Goal: Task Accomplishment & Management: Manage account settings

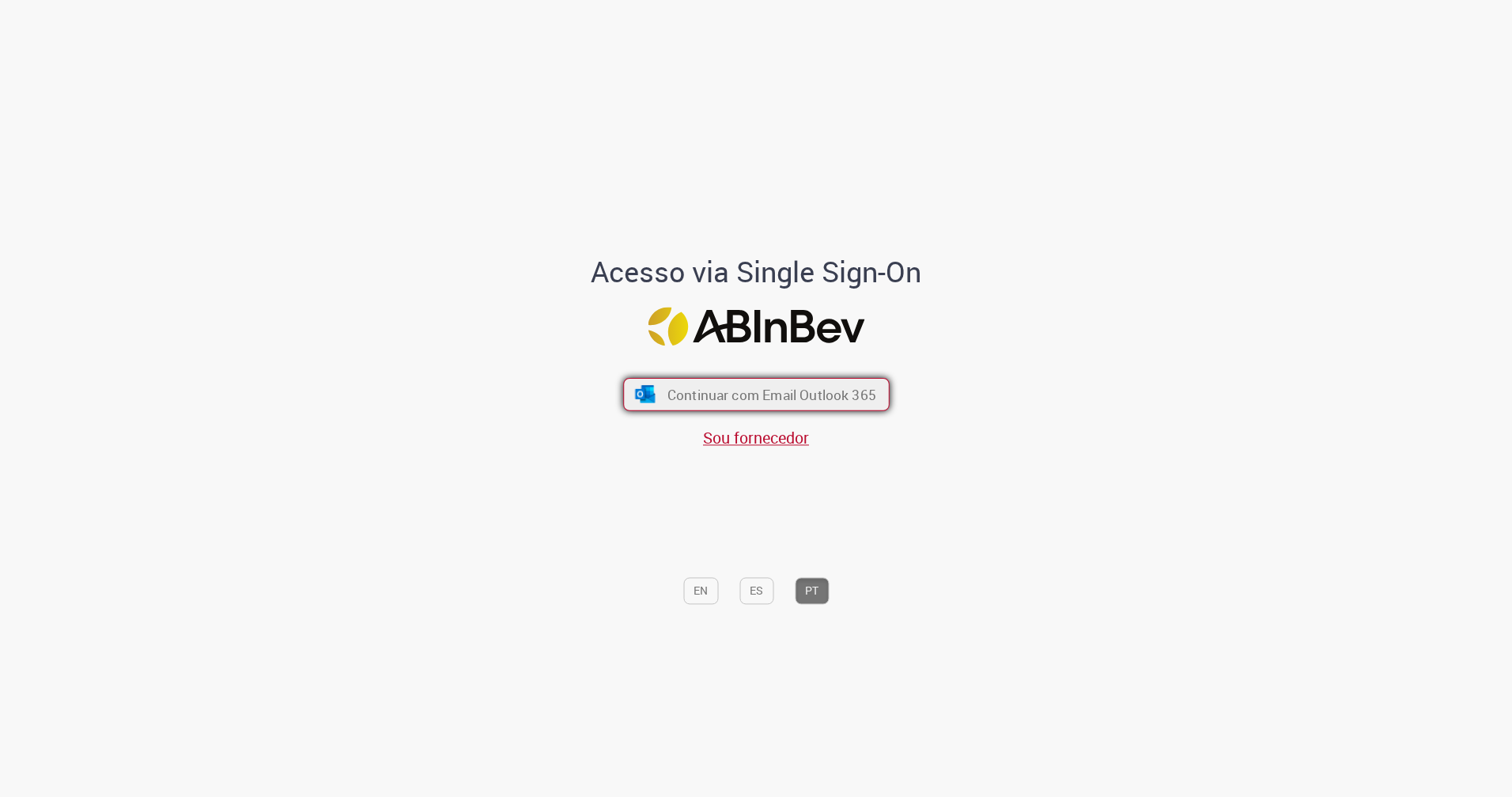
click at [788, 402] on span "Continuar com Email Outlook 365" at bounding box center [771, 393] width 209 height 18
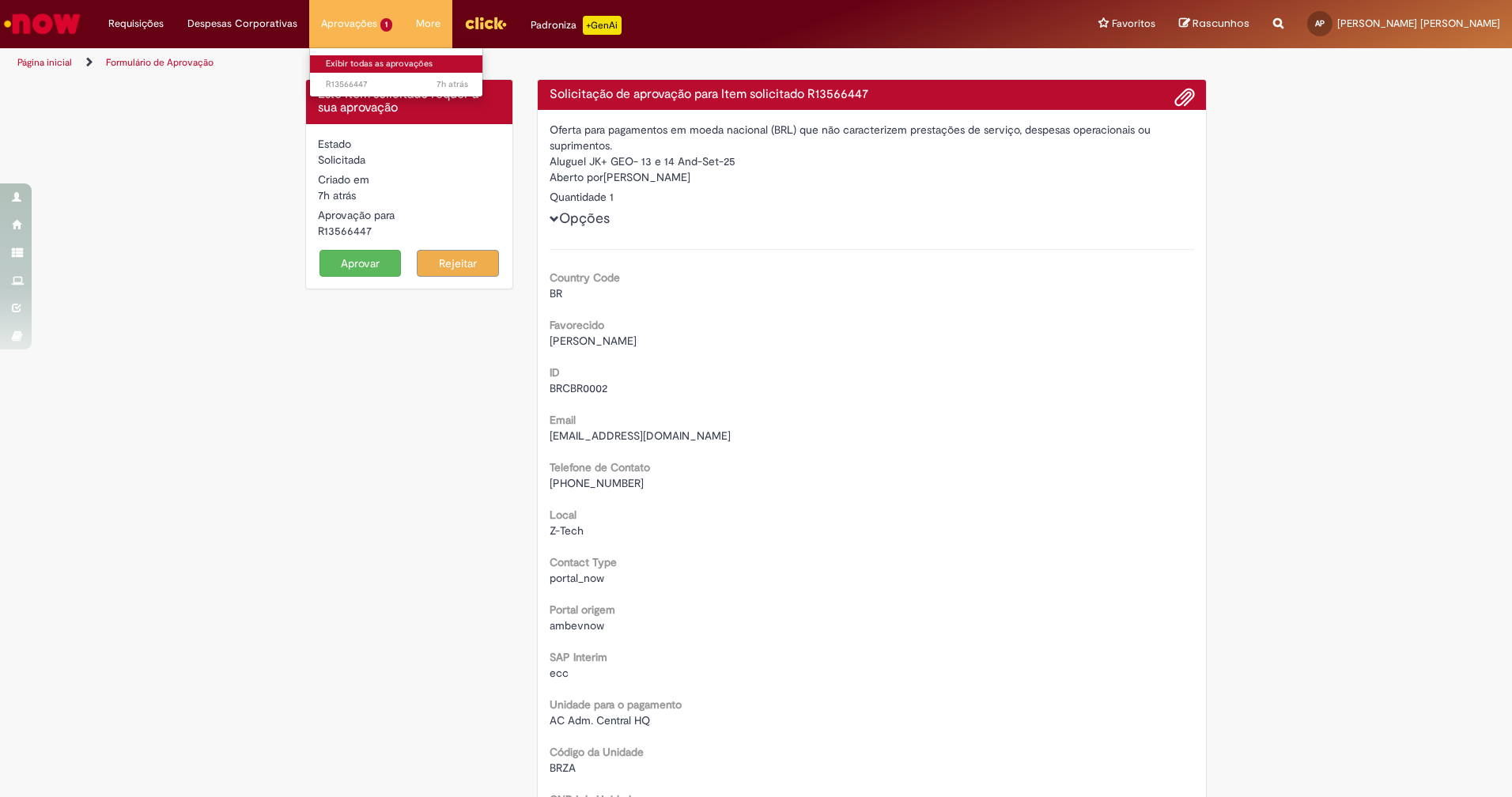
click at [386, 60] on link "Exibir todas as aprovações" at bounding box center [397, 64] width 174 height 17
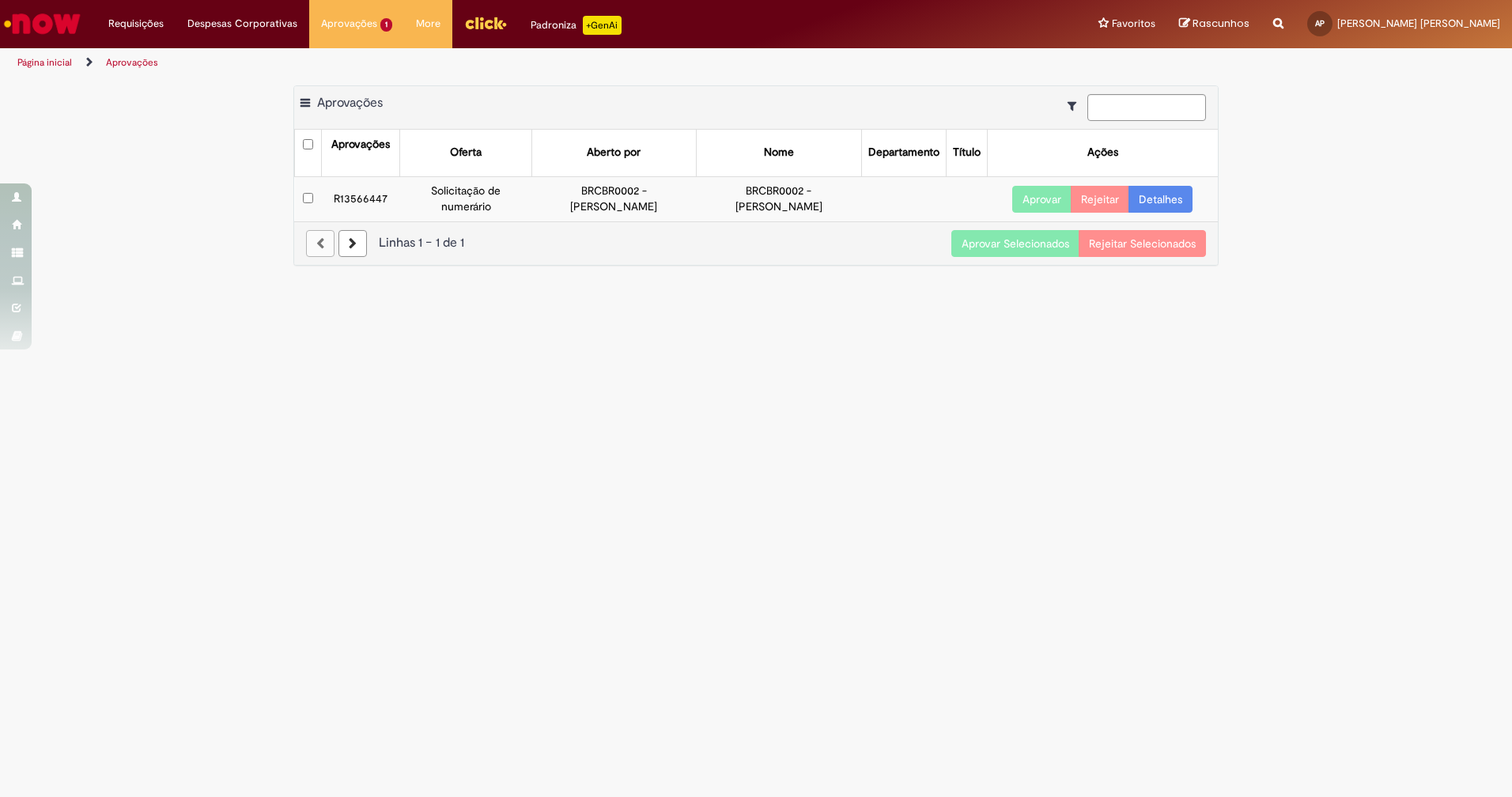
click at [1023, 195] on button "Aprovar" at bounding box center [1041, 199] width 59 height 27
